Goal: Find specific page/section: Find specific page/section

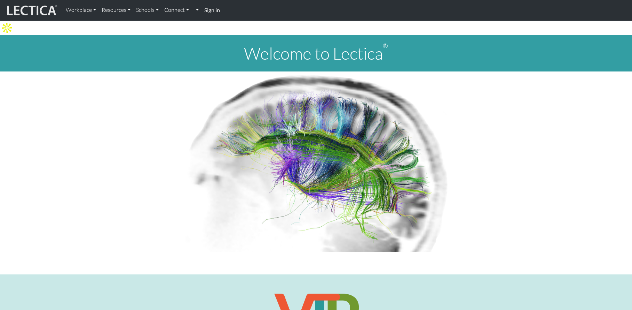
click at [212, 13] on strong "Sign in" at bounding box center [212, 10] width 16 height 7
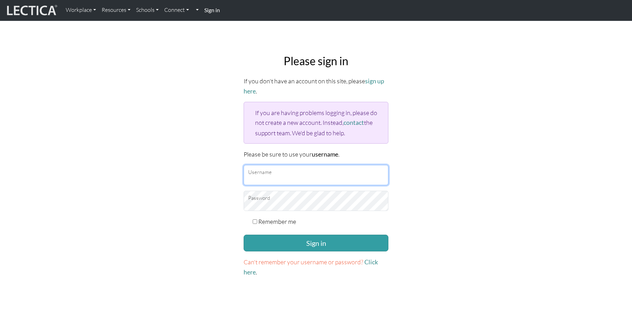
click at [273, 167] on input "Username" at bounding box center [316, 175] width 145 height 20
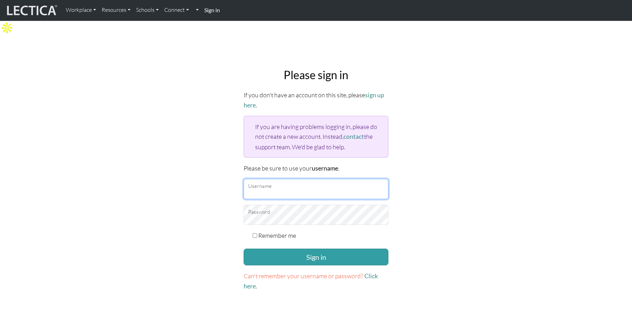
click at [244, 179] on protonpass-control-ddcc at bounding box center [244, 179] width 0 height 0
type input "dokurudi"
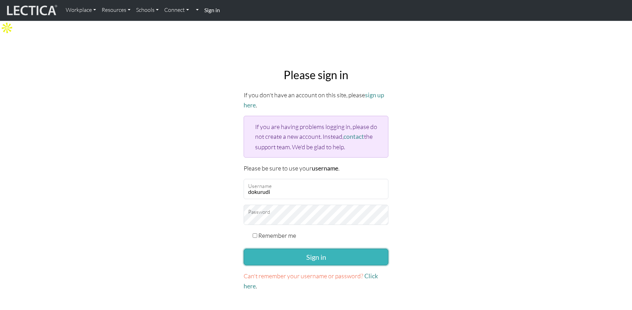
click at [289, 248] on button "Sign in" at bounding box center [316, 256] width 145 height 17
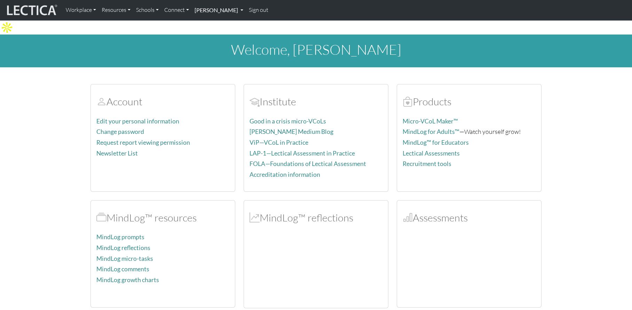
click at [224, 10] on link "Rudi Doku" at bounding box center [219, 10] width 54 height 15
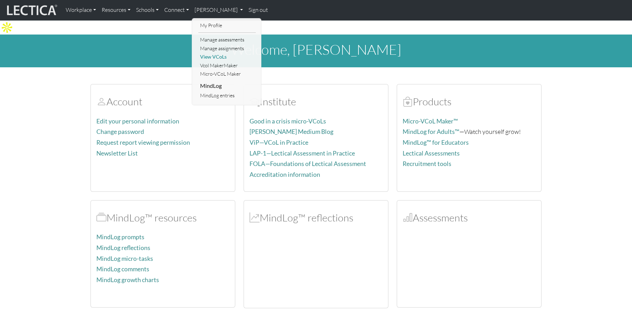
click at [216, 56] on link "View VCoLs" at bounding box center [226, 57] width 57 height 9
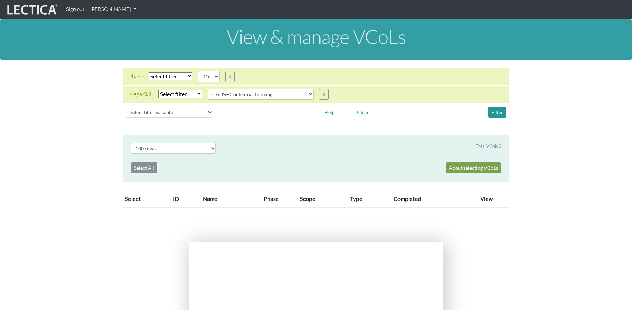
select select
select select "11c"
select select
select select "CAOS—Contextual thinking"
select select "100"
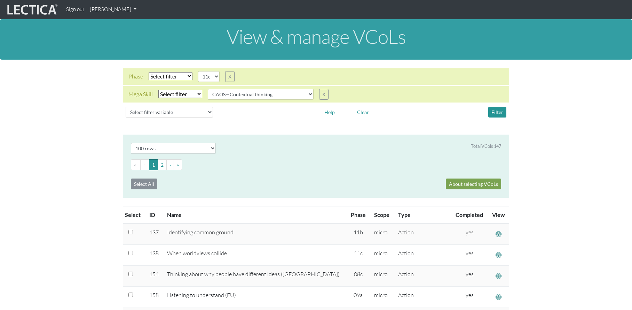
click at [238, 164] on ul "« ‹ 1 2 › »" at bounding box center [316, 164] width 370 height 11
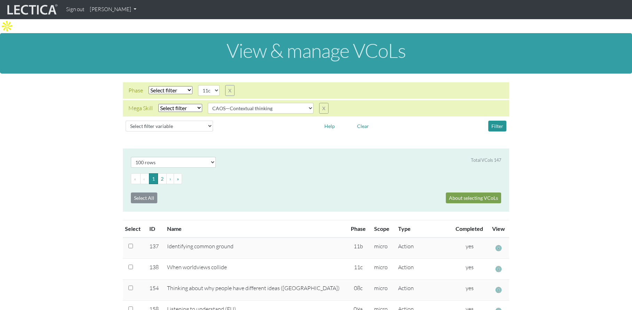
click at [256, 157] on div "Total VCols 147" at bounding box center [364, 162] width 286 height 11
click at [309, 103] on select "all CAOS—Conflict resolution CAOS—Contextual thinking CAOS—Decision making CAOS…" at bounding box center [261, 108] width 106 height 11
click at [307, 103] on select "all CAOS—Conflict resolution CAOS—Contextual thinking CAOS—Decision making CAOS…" at bounding box center [261, 108] width 106 height 11
click at [197, 104] on select "Select filter Equals Does not equal" at bounding box center [180, 108] width 44 height 8
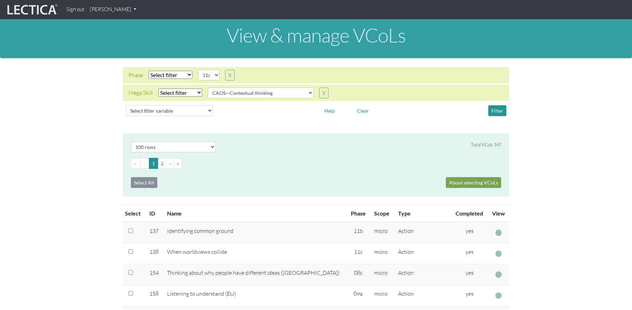
scroll to position [17, 0]
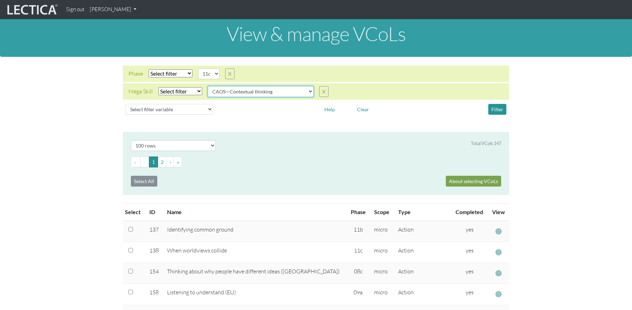
click at [307, 86] on select "all CAOS—Conflict resolution CAOS—Contextual thinking CAOS—Decision making CAOS…" at bounding box center [261, 91] width 106 height 11
select select "all"
click at [208, 86] on select "all CAOS—Conflict resolution CAOS—Contextual thinking CAOS—Decision making CAOS…" at bounding box center [261, 91] width 106 height 11
click at [310, 86] on select "all CAOS—Conflict resolution CAOS—Contextual thinking CAOS—Decision making CAOS…" at bounding box center [261, 91] width 106 height 11
click at [215, 68] on select "05d 06a 06b 06c 06d 07a 07b 07c 07d 08a 08b 08c 08d 09a 09b 09c 09d 10a 10b 10c…" at bounding box center [209, 73] width 22 height 11
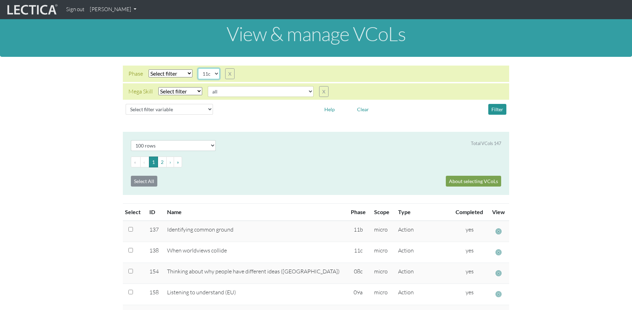
select select "10a"
click at [198, 68] on select "05d 06a 06b 06c 06d 07a 07b 07c 07d 08a 08b 08c 08d 09a 09b 09c 09d 10a 10b 10c…" at bounding box center [209, 73] width 22 height 11
click at [298, 86] on select "all CAOS—Conflict resolution CAOS—Contextual thinking CAOS—Decision making CAOS…" at bounding box center [261, 91] width 106 height 11
click at [365, 104] on button "Clear" at bounding box center [363, 109] width 18 height 11
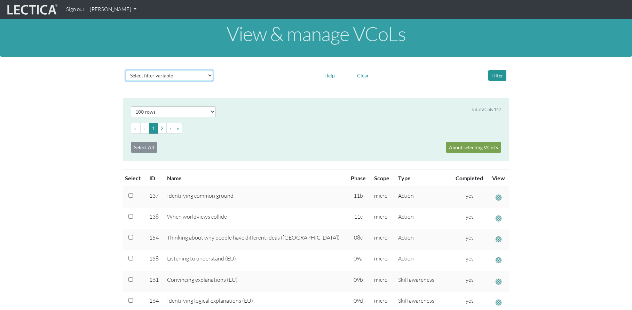
click at [210, 70] on select "Select filter variable Vcol ID Vcol name Phase Content Scope Type Completed Rev…" at bounding box center [169, 75] width 87 height 11
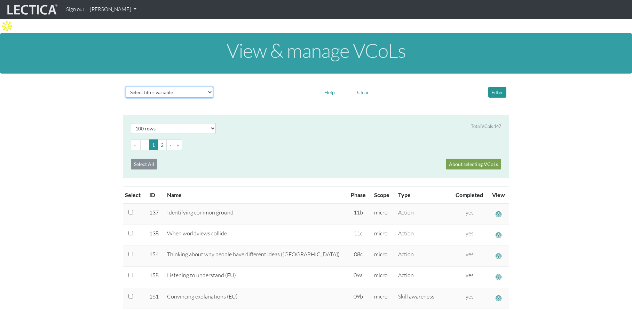
click at [200, 87] on select "Select filter variable Vcol ID Vcol name Phase Content Scope Type Completed Rev…" at bounding box center [169, 92] width 87 height 11
select select "phase"
click at [126, 88] on select "Select filter variable Vcol ID Vcol name Phase Content Scope Type Completed Rev…" at bounding box center [169, 92] width 87 height 11
select select
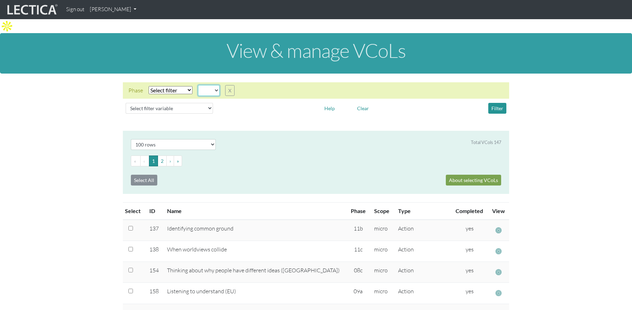
click at [218, 85] on select "05d 06a 06b 06c 06d 07a 07b 07c 07d 08a 08b 08c 08d 09a 09b 09c 09d 10a 10b 10c…" at bounding box center [209, 90] width 22 height 11
select select "10a"
click at [198, 85] on select "05d 06a 06b 06c 06d 07a 07b 07c 07d 08a 08b 08c 08d 09a 09b 09c 09d 10a 10b 10c…" at bounding box center [209, 90] width 22 height 11
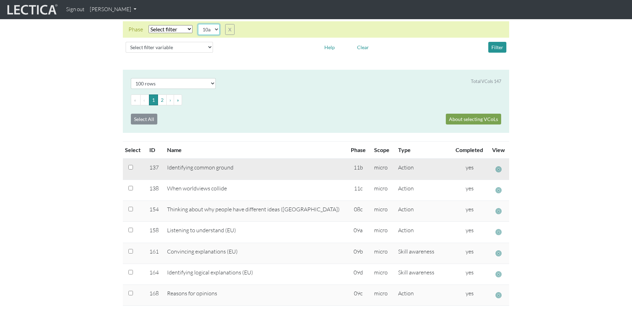
scroll to position [64, 0]
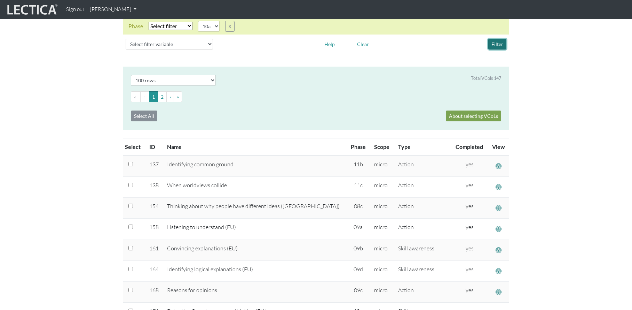
click at [493, 39] on button "Filter" at bounding box center [498, 44] width 18 height 11
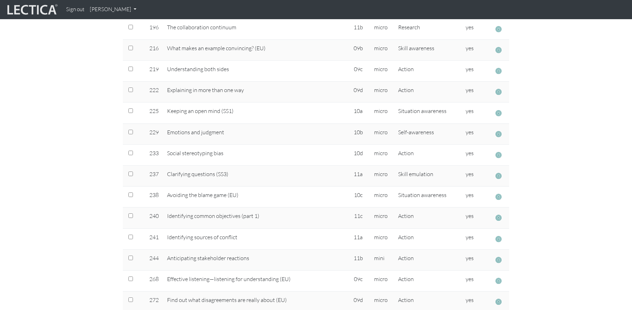
scroll to position [641, 0]
click at [394, 108] on td "Situation awareness" at bounding box center [422, 112] width 57 height 21
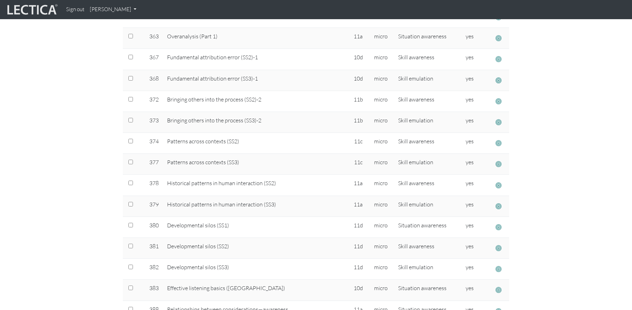
scroll to position [646, 0]
